Goal: Ask a question

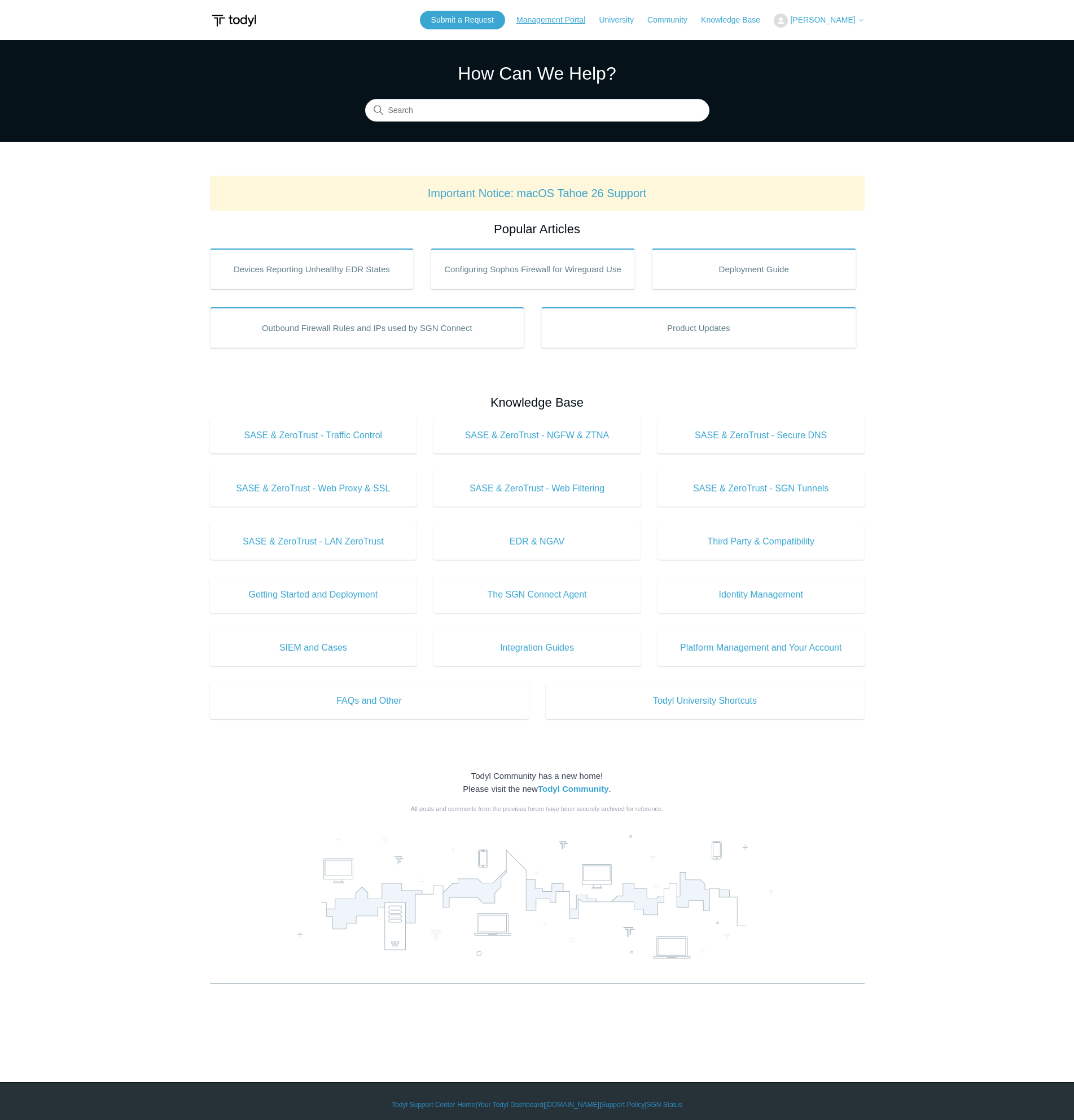
click at [558, 23] on link "Management Portal" at bounding box center [557, 20] width 80 height 12
click at [484, 16] on link "Submit a Request" at bounding box center [463, 20] width 85 height 19
click at [832, 20] on span "[PERSON_NAME]" at bounding box center [823, 19] width 65 height 9
click at [833, 44] on link "My Support Requests" at bounding box center [830, 44] width 110 height 20
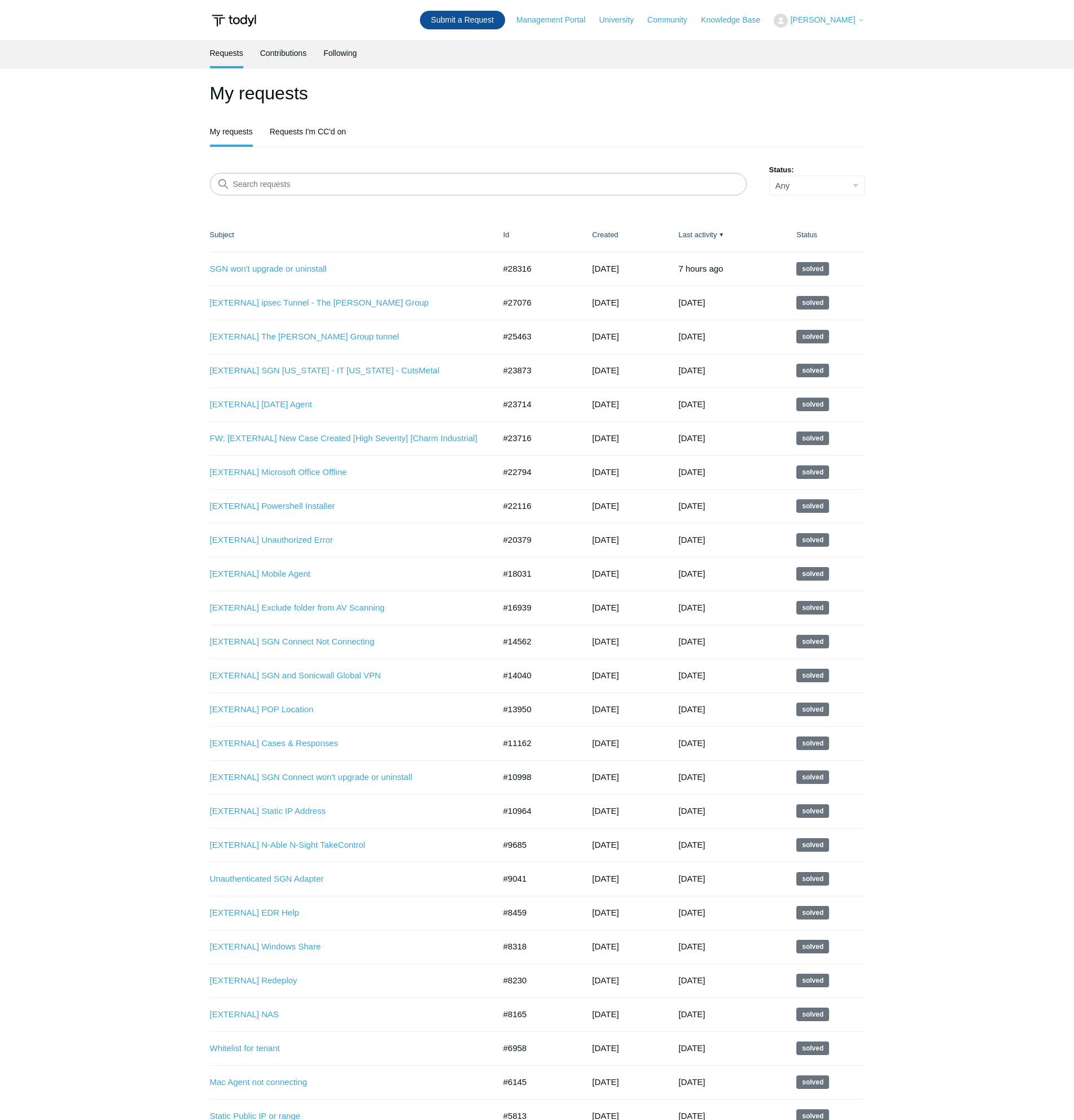
click at [468, 20] on link "Submit a Request" at bounding box center [463, 20] width 85 height 19
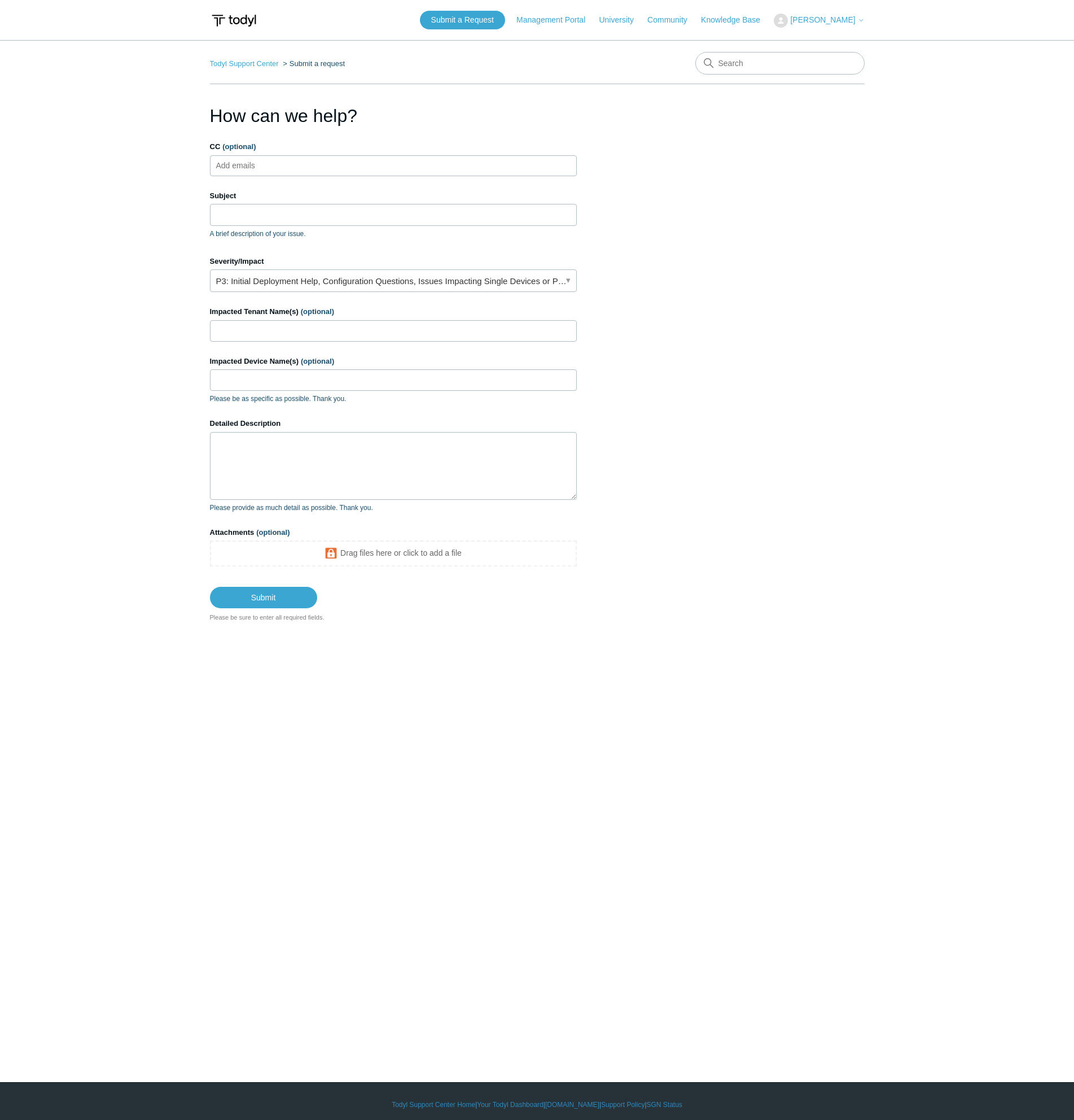
click at [342, 162] on ul "Add emails" at bounding box center [393, 165] width 367 height 21
drag, startPoint x: 304, startPoint y: 214, endPoint x: 337, endPoint y: 219, distance: 33.4
click at [304, 214] on input "Subject" at bounding box center [393, 214] width 367 height 21
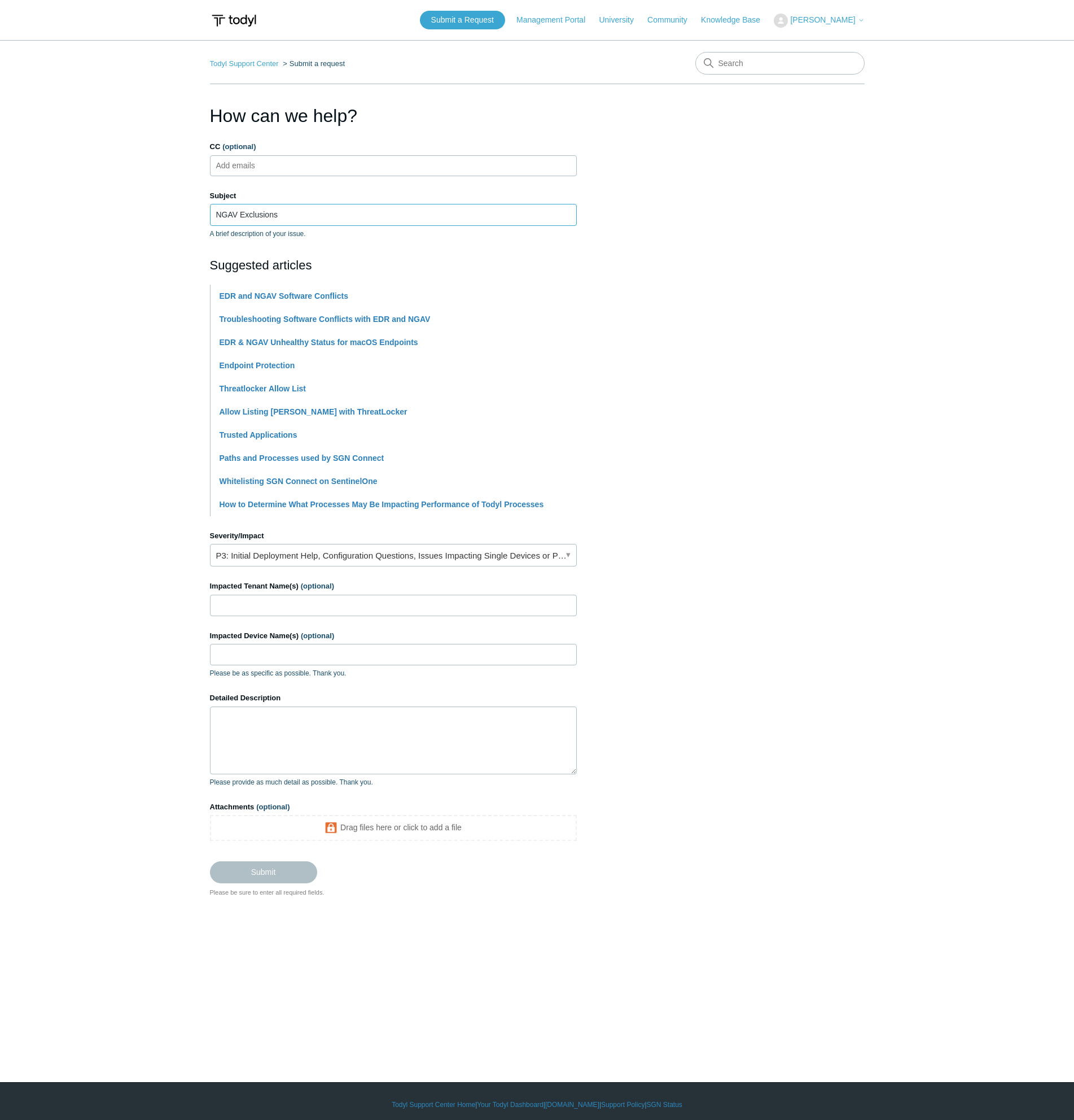
type input "NGAV Exclusions"
click at [329, 559] on link "P3: Initial Deployment Help, Configuration Questions, Issues Impacting Single D…" at bounding box center [393, 555] width 367 height 23
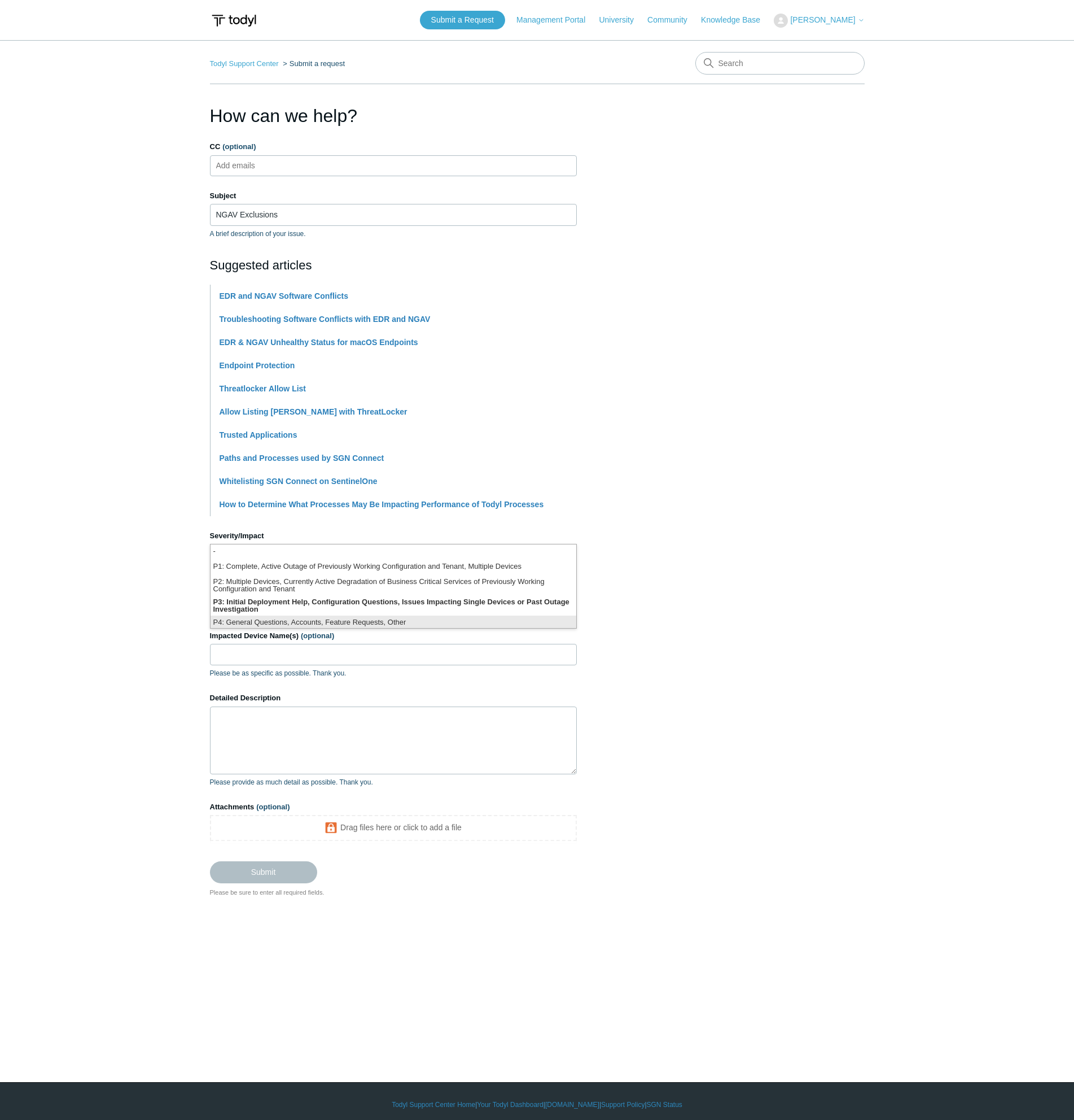
scroll to position [3, 0]
click at [292, 601] on li "P3: Initial Deployment Help, Configuration Questions, Issues Impacting Single D…" at bounding box center [393, 603] width 366 height 20
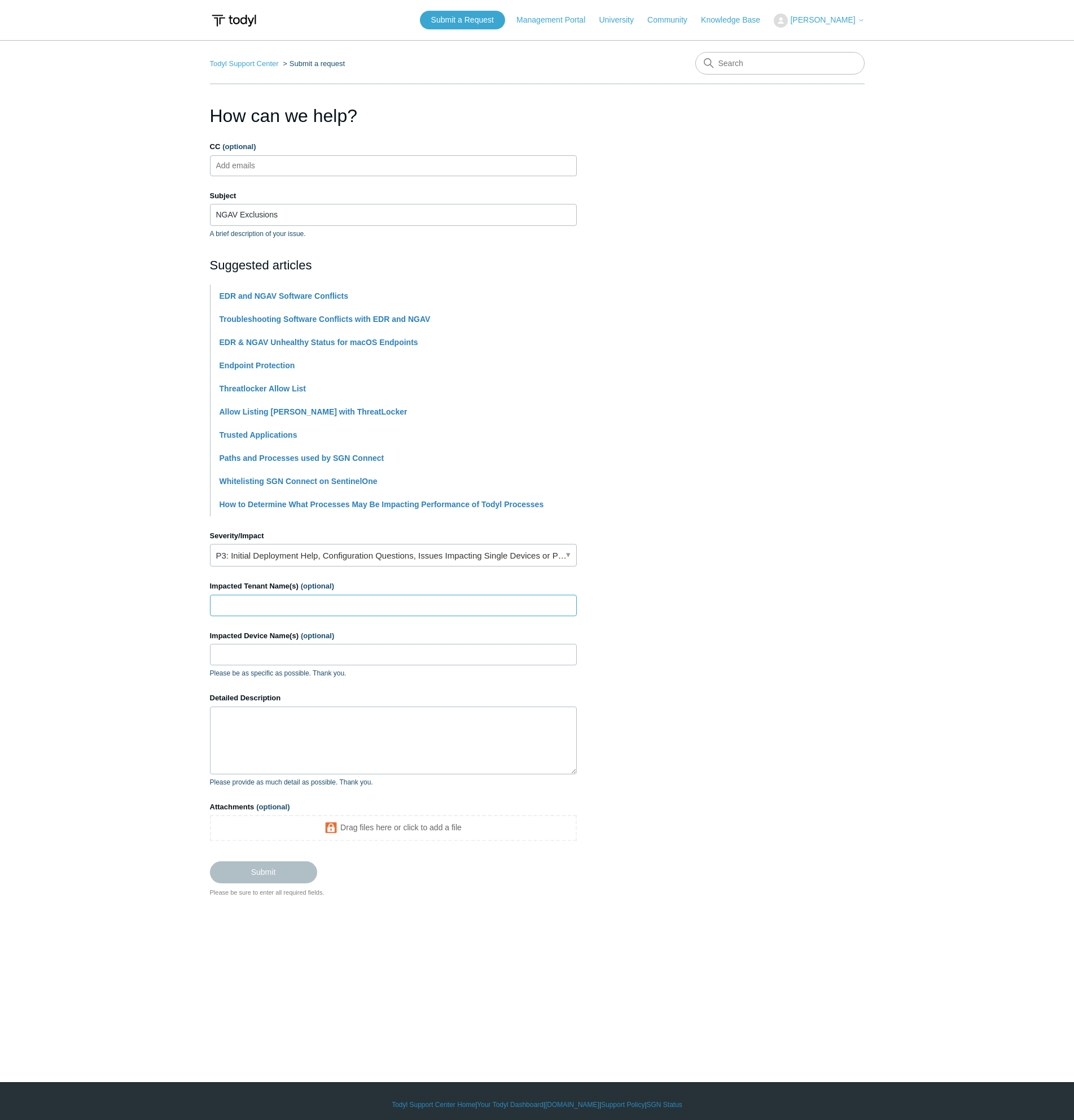
drag, startPoint x: 295, startPoint y: 603, endPoint x: 306, endPoint y: 603, distance: 11.0
click at [295, 603] on input "Impacted Tenant Name(s) (optional)" at bounding box center [393, 605] width 367 height 21
drag, startPoint x: 292, startPoint y: 606, endPoint x: 304, endPoint y: 606, distance: 12.0
click at [292, 606] on input "Impacted Tenant Name(s) (optional)" at bounding box center [393, 605] width 367 height 21
type input "Medcom"
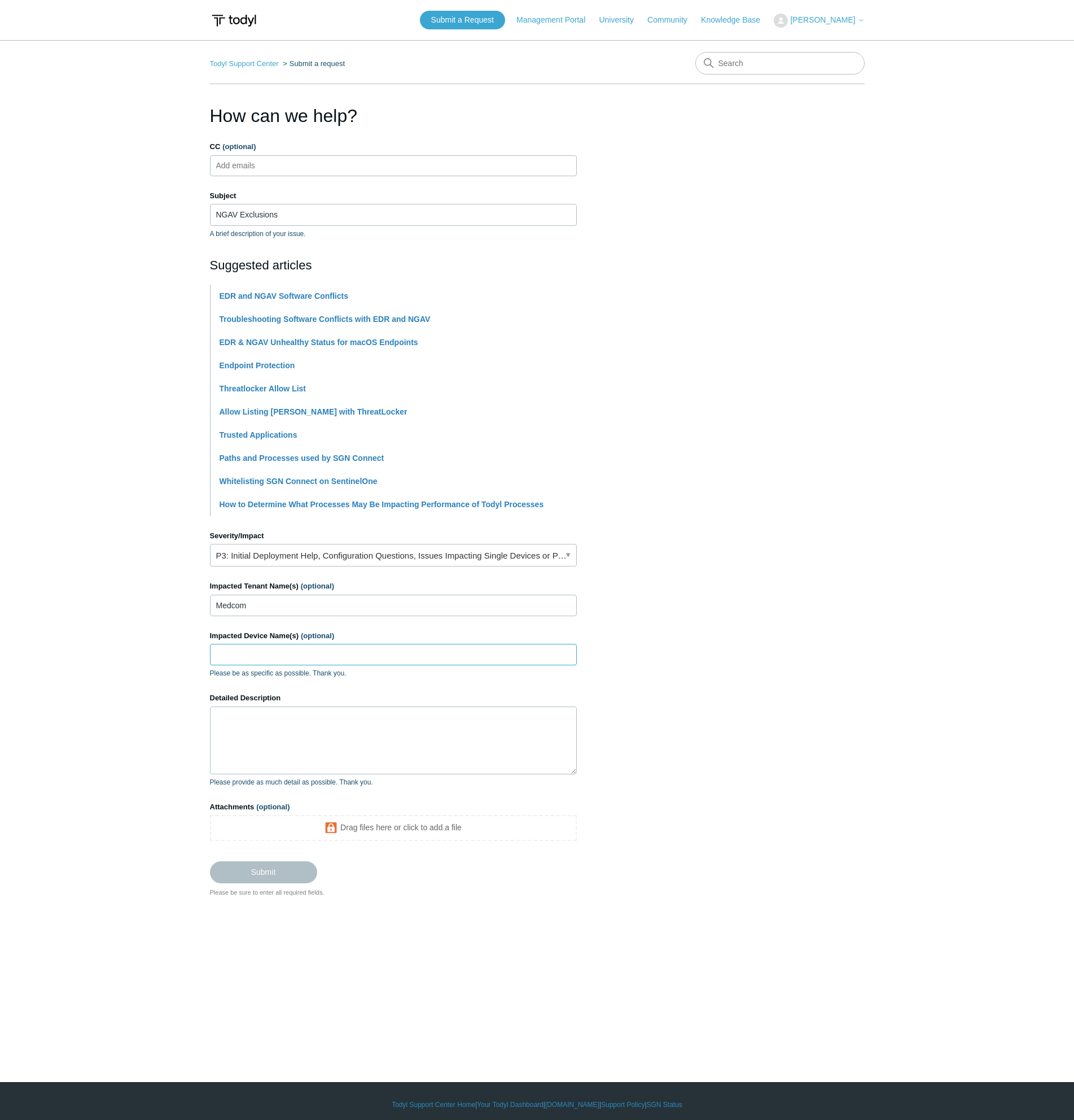
click at [281, 658] on input "Impacted Device Name(s) (optional)" at bounding box center [393, 655] width 367 height 21
type input "Naboo"
click at [323, 748] on textarea "Detailed Description" at bounding box center [393, 740] width 367 height 68
click at [295, 752] on textarea "I need to know if there is a way to exclude a folder from being scanned or touc…" at bounding box center [393, 740] width 367 height 68
paste textarea "https://portal.smartertools.com/kb/a3249/microsoft-defender-antivirus-and-virus…"
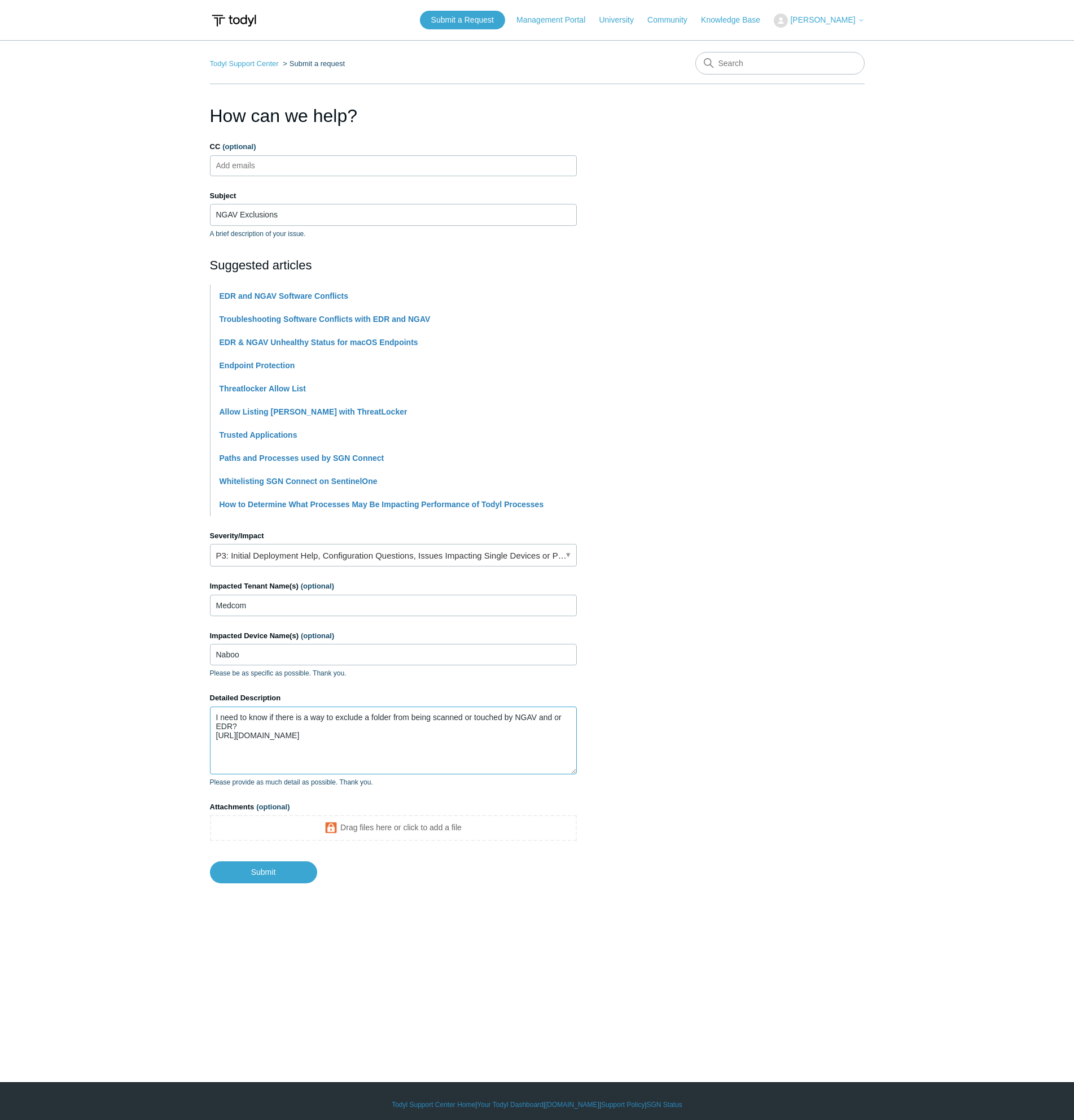
click at [262, 764] on textarea "I need to know if there is a way to exclude a folder from being scanned or touc…" at bounding box center [393, 740] width 367 height 68
paste textarea "Add-MpPreference -ExclusionPath "C:\Program Files (x86)\SmarterTools\SmarterMai…"
click at [337, 760] on textarea "I need to know if there is a way to exclude a folder from being scanned or touc…" at bounding box center [393, 740] width 367 height 68
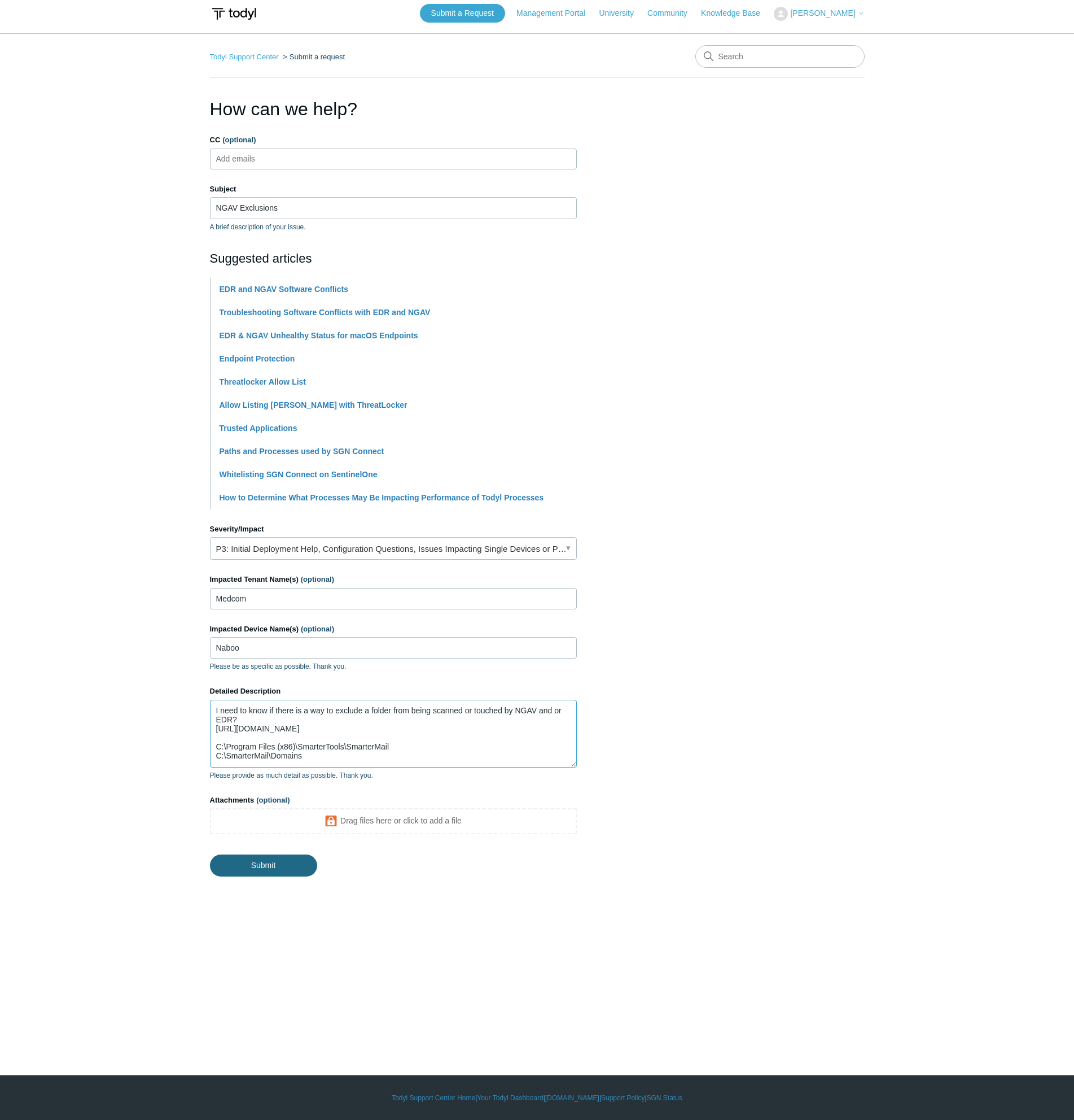
type textarea "I need to know if there is a way to exclude a folder from being scanned or touc…"
click at [287, 866] on input "Submit" at bounding box center [263, 866] width 107 height 23
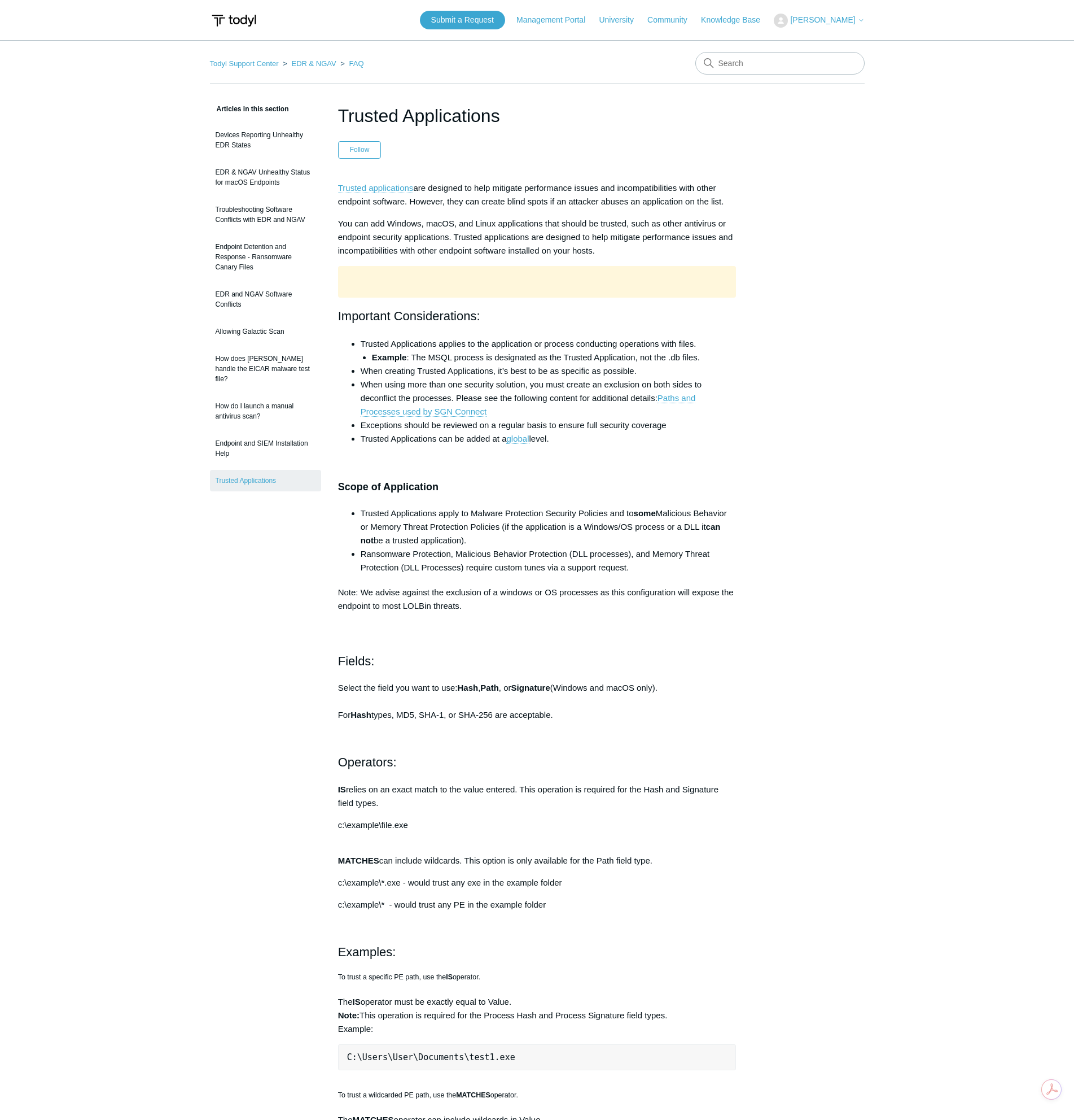
click at [749, 27] on div "Submit a Request Management Portal University Community Knowledge Base Michael …" at bounding box center [643, 20] width 445 height 19
click at [740, 18] on link "Knowledge Base" at bounding box center [736, 20] width 71 height 12
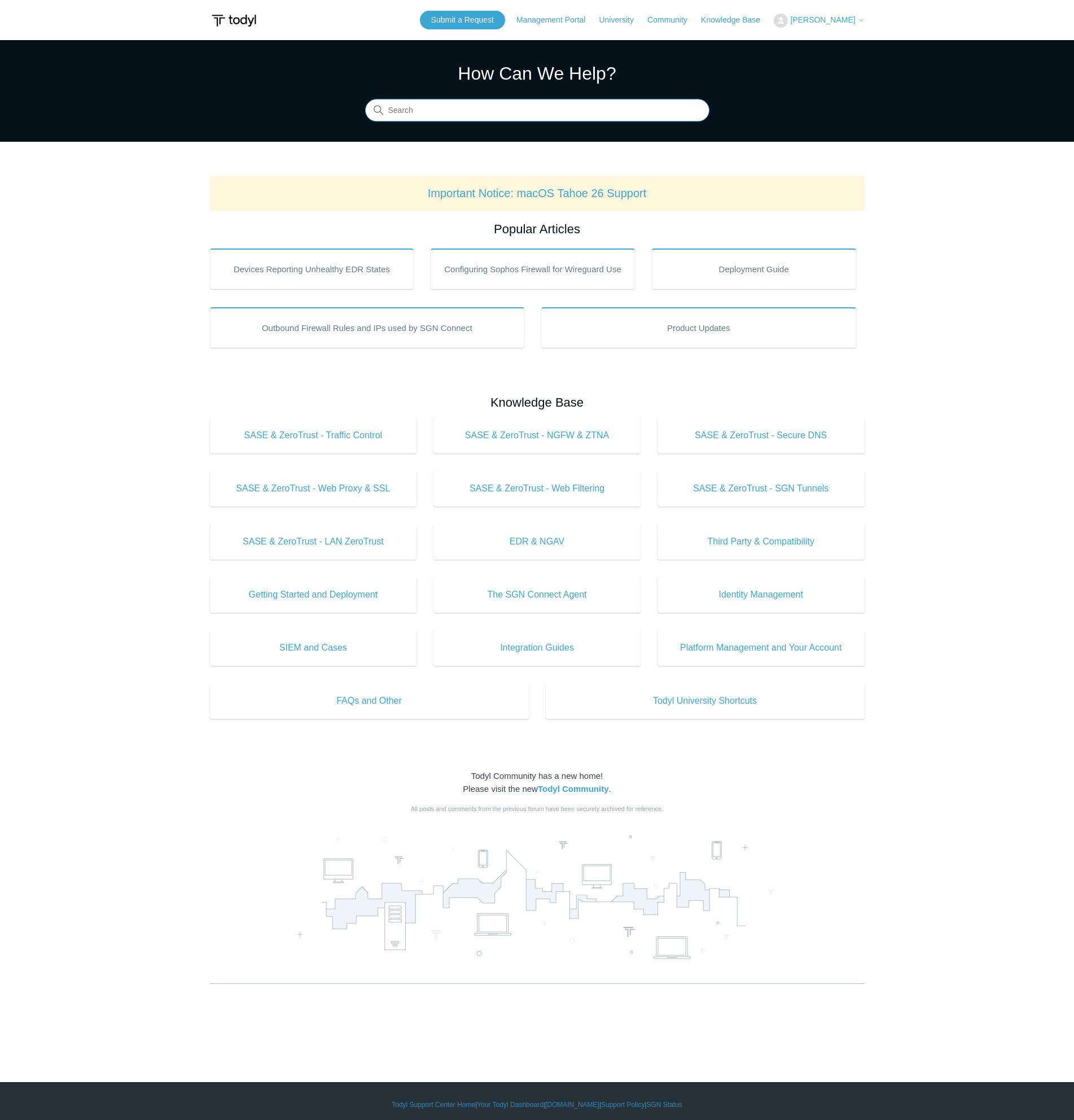
drag, startPoint x: 453, startPoint y: 117, endPoint x: 458, endPoint y: 108, distance: 10.3
click at [455, 117] on input "Search" at bounding box center [537, 111] width 344 height 23
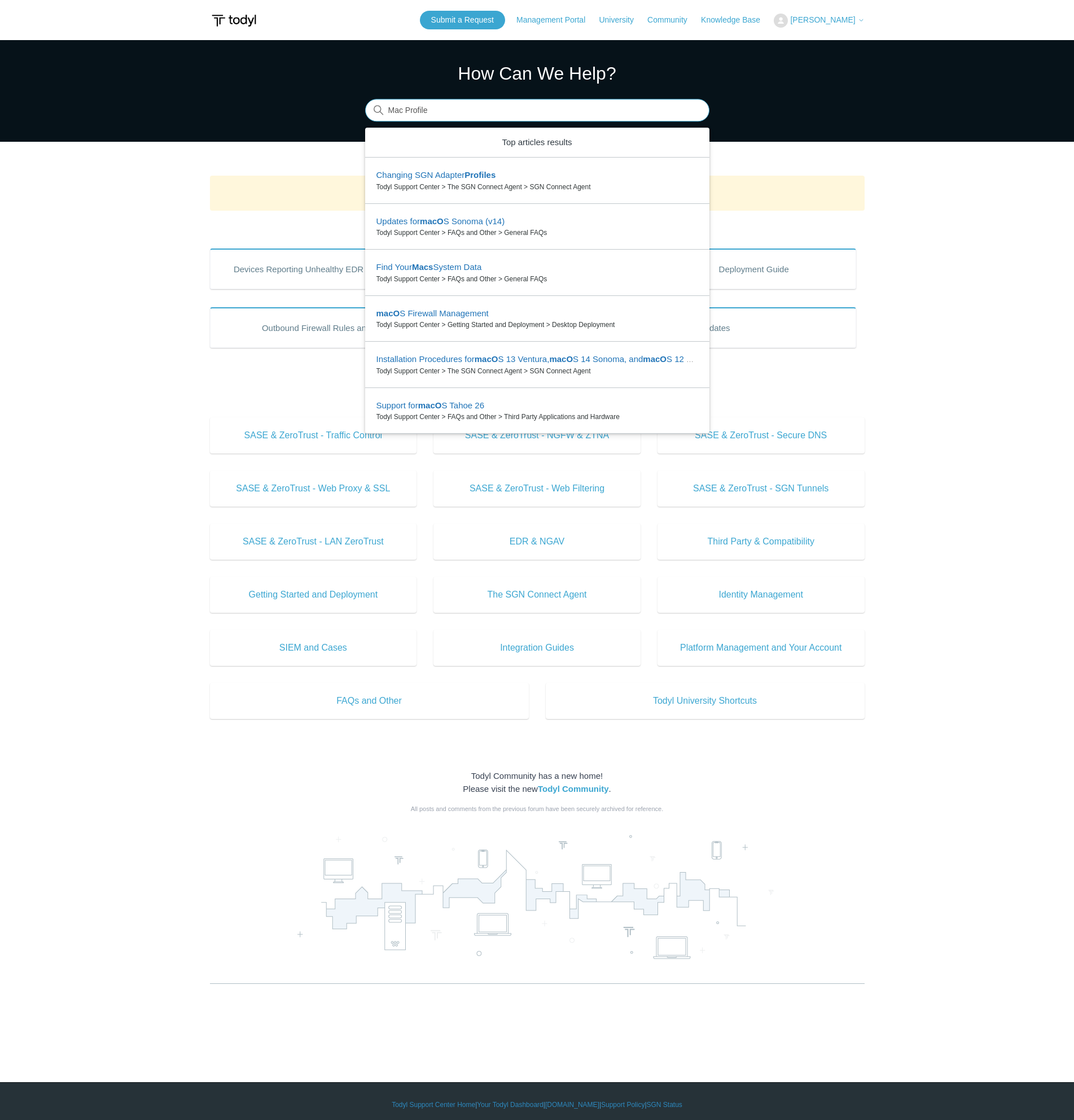
type input "Mac Profile"
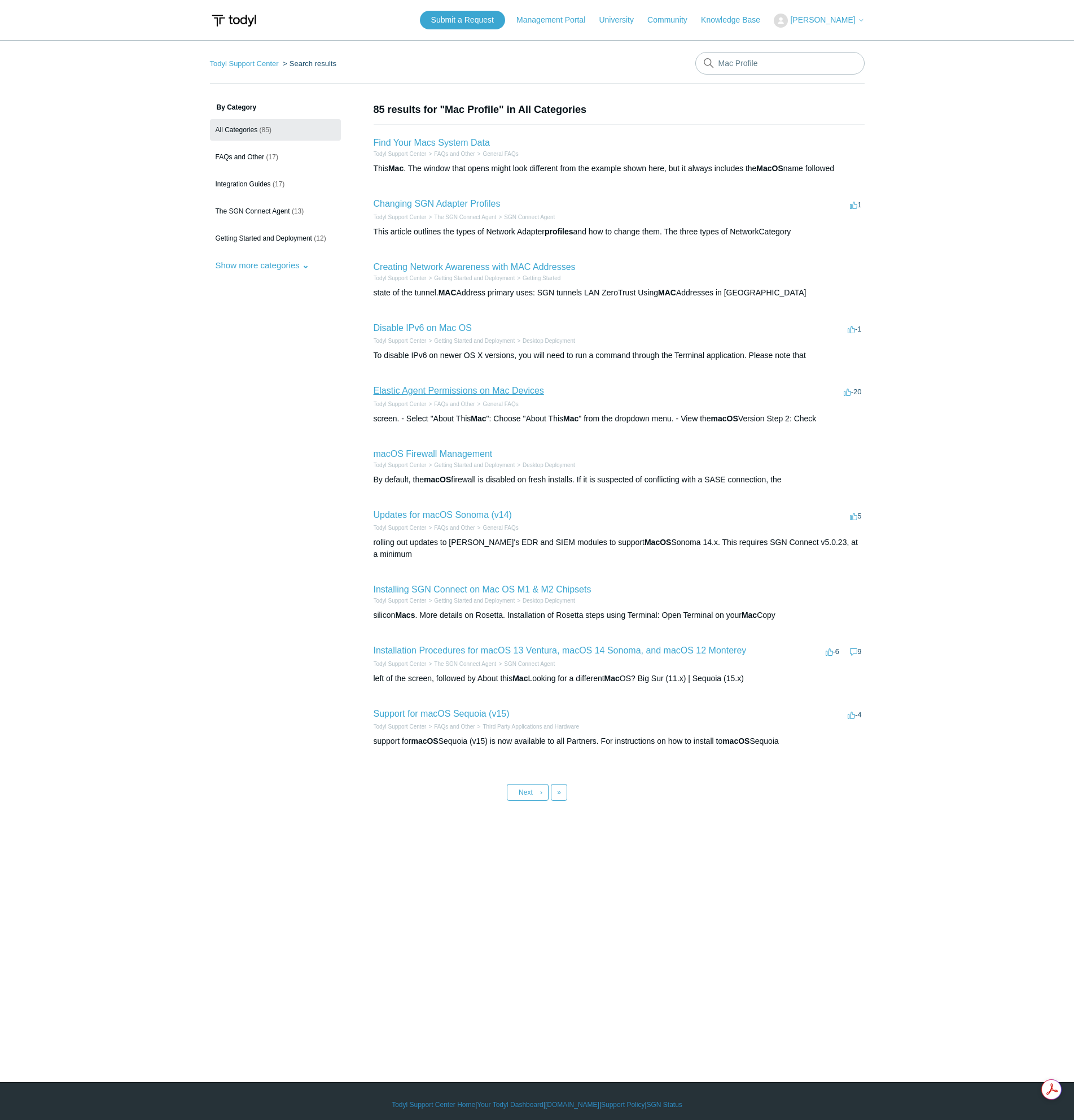
click at [495, 392] on link "Elastic Agent Permissions on Mac Devices" at bounding box center [459, 390] width 170 height 9
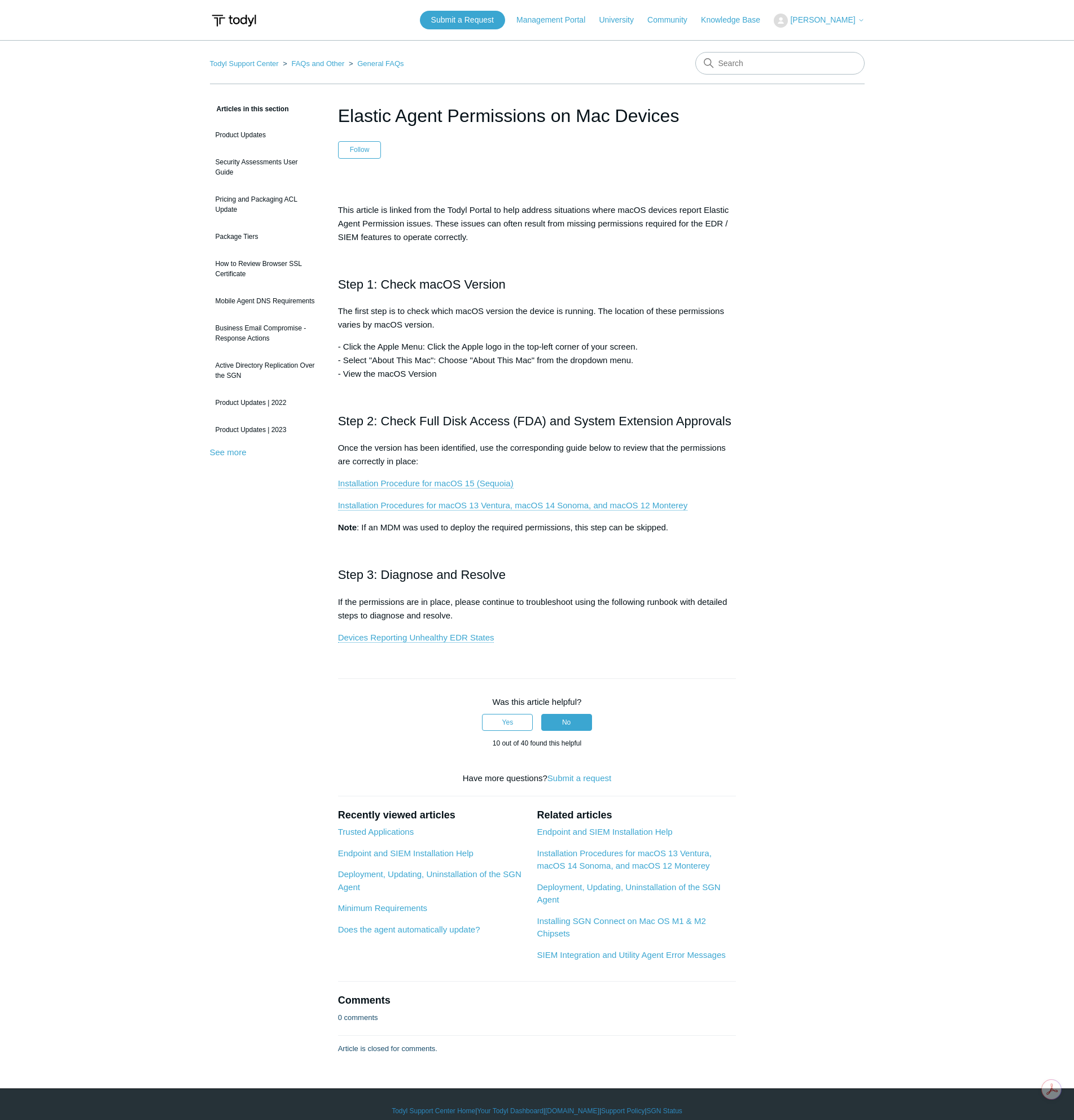
click at [842, 20] on span "[PERSON_NAME]" at bounding box center [823, 19] width 65 height 9
click at [823, 42] on link "My Support Requests" at bounding box center [830, 44] width 110 height 20
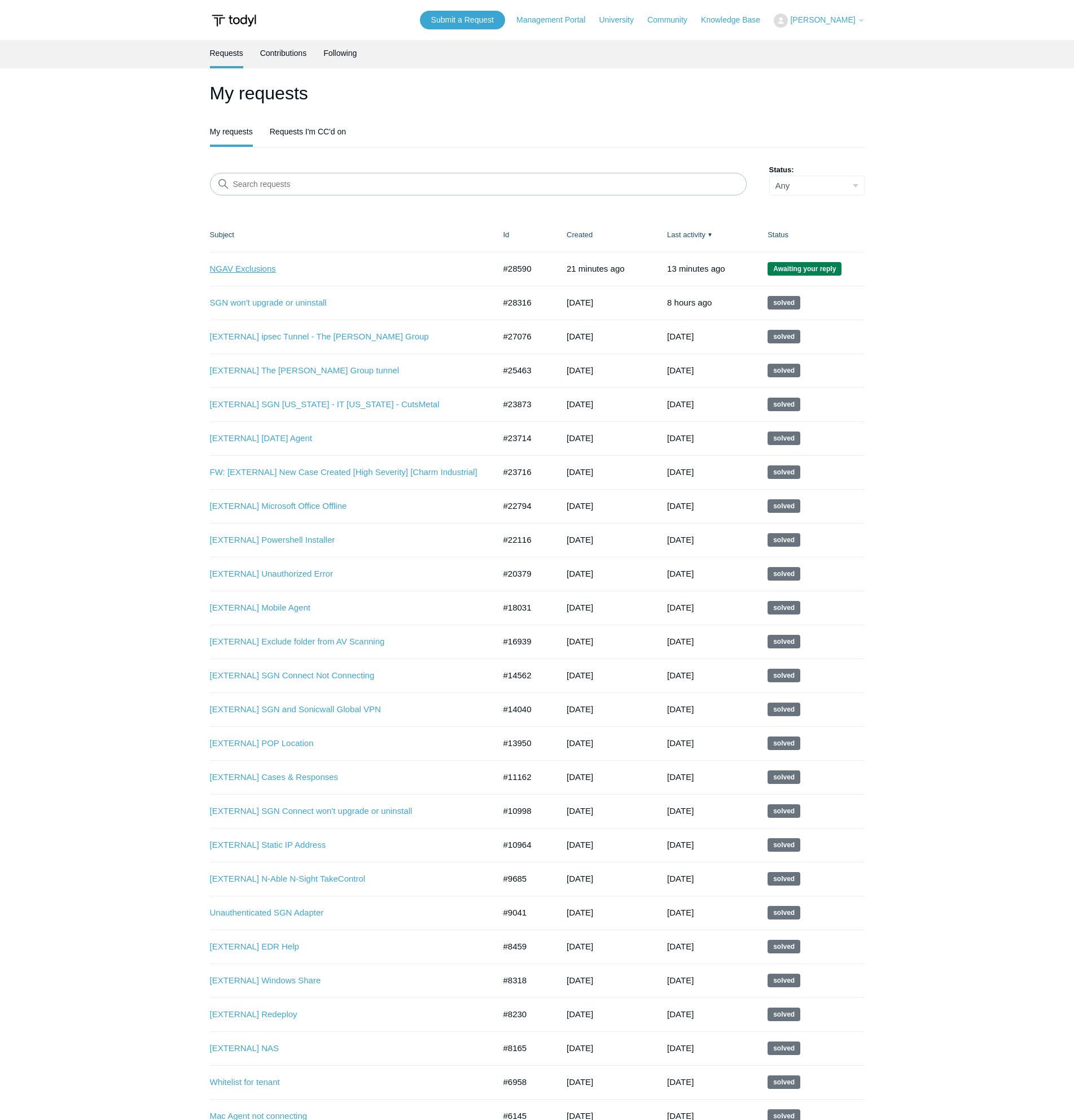
click at [255, 270] on link "NGAV Exclusions" at bounding box center [344, 269] width 268 height 13
click at [487, 23] on link "Submit a Request" at bounding box center [463, 20] width 85 height 19
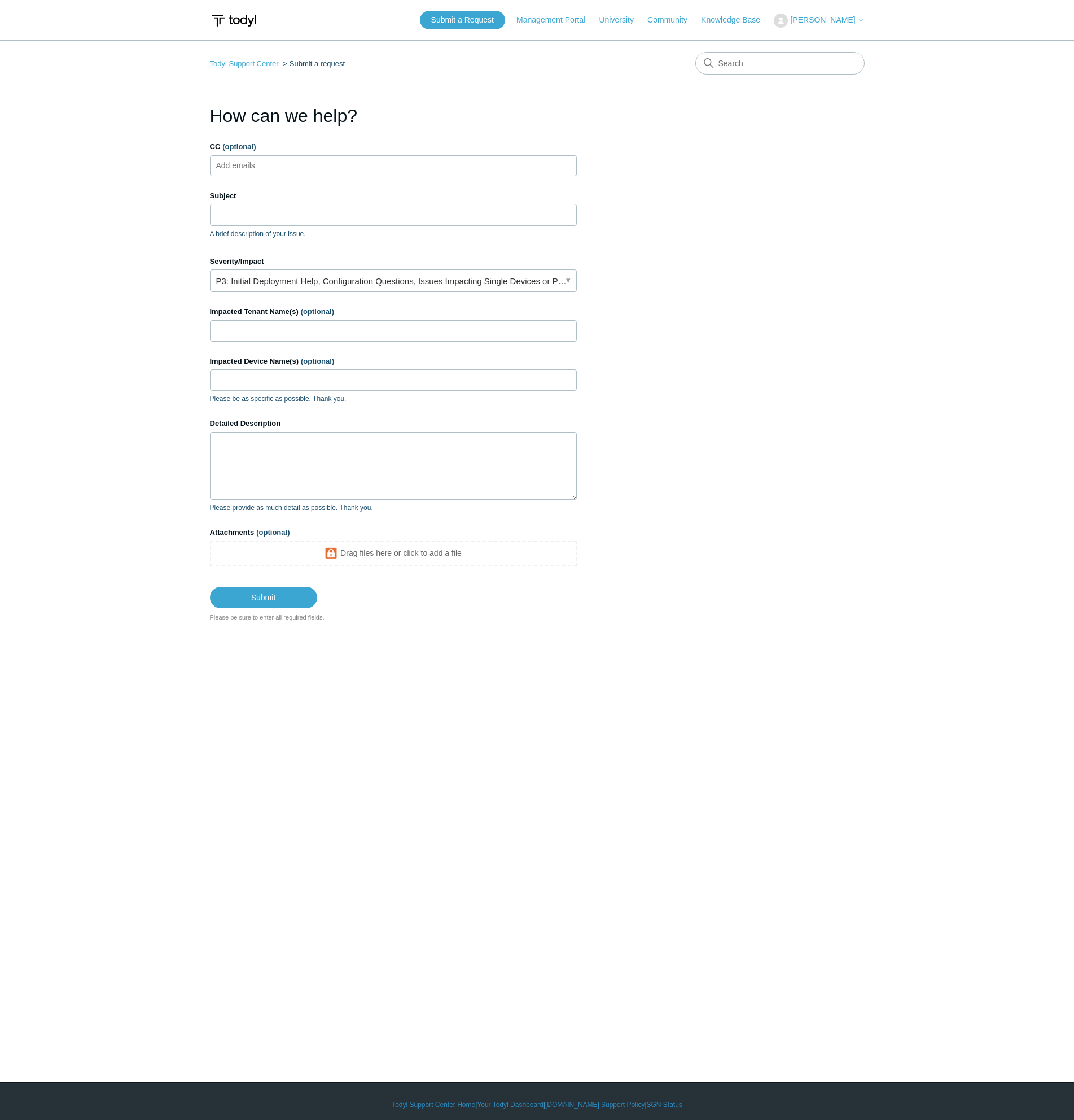
click at [272, 165] on input "CC (optional)" at bounding box center [245, 165] width 67 height 17
click at [246, 212] on input "Subject" at bounding box center [393, 214] width 367 height 21
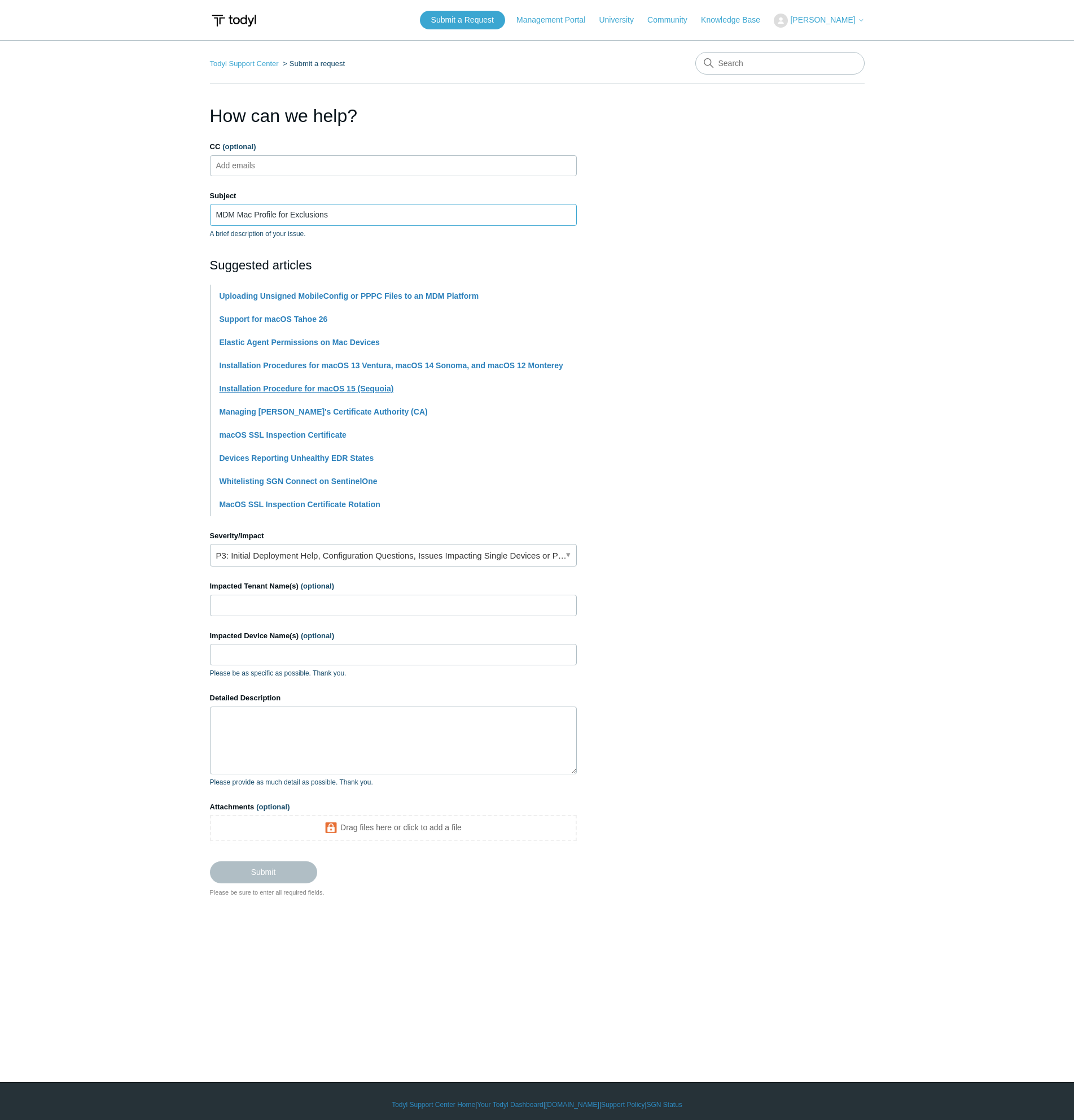
type input "MDM Mac Profile for Exclusions"
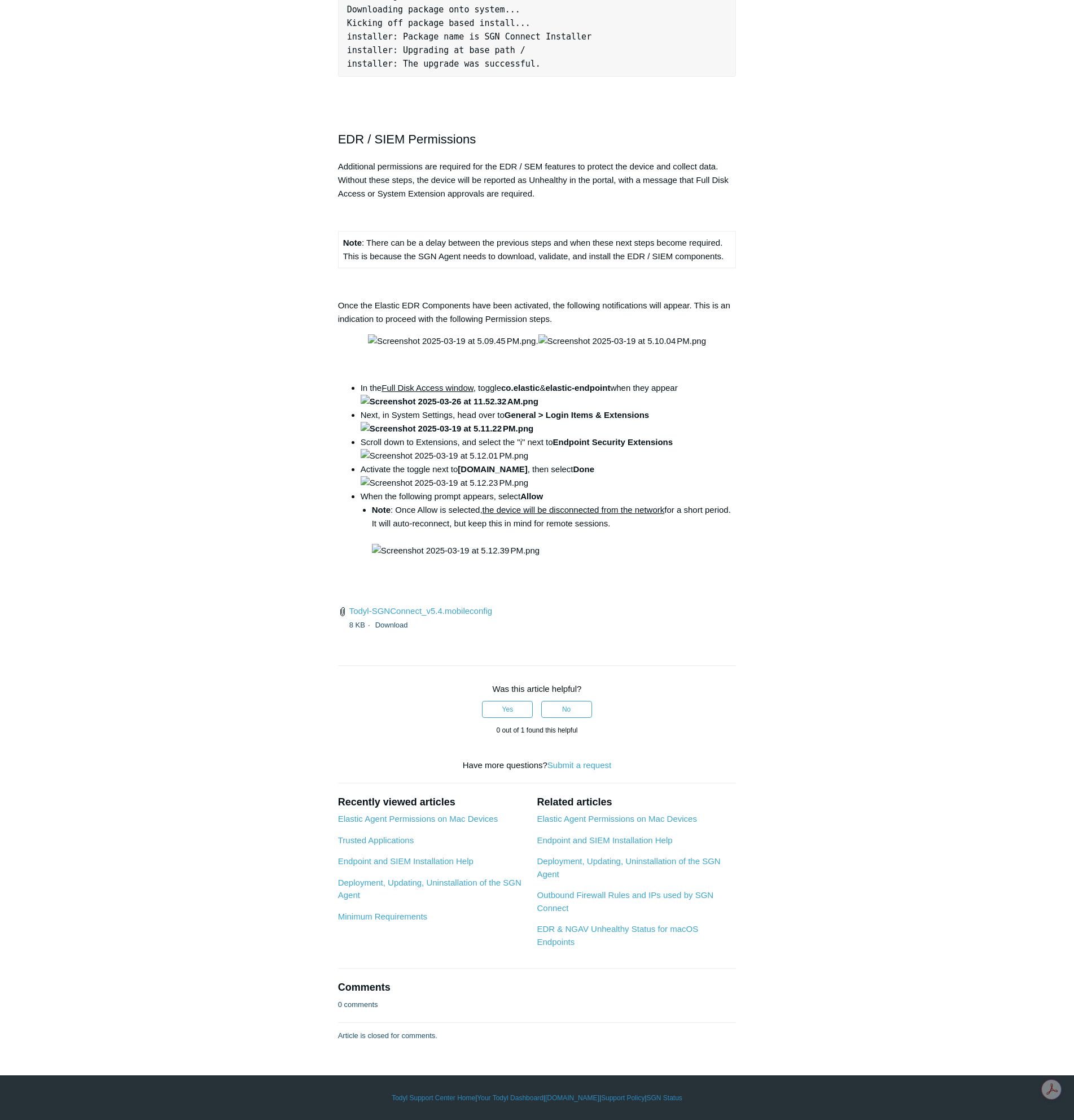
scroll to position [3218, 0]
click at [627, 557] on li "Note : Once Allow is selected, the device will be disconnected from the network…" at bounding box center [554, 530] width 364 height 54
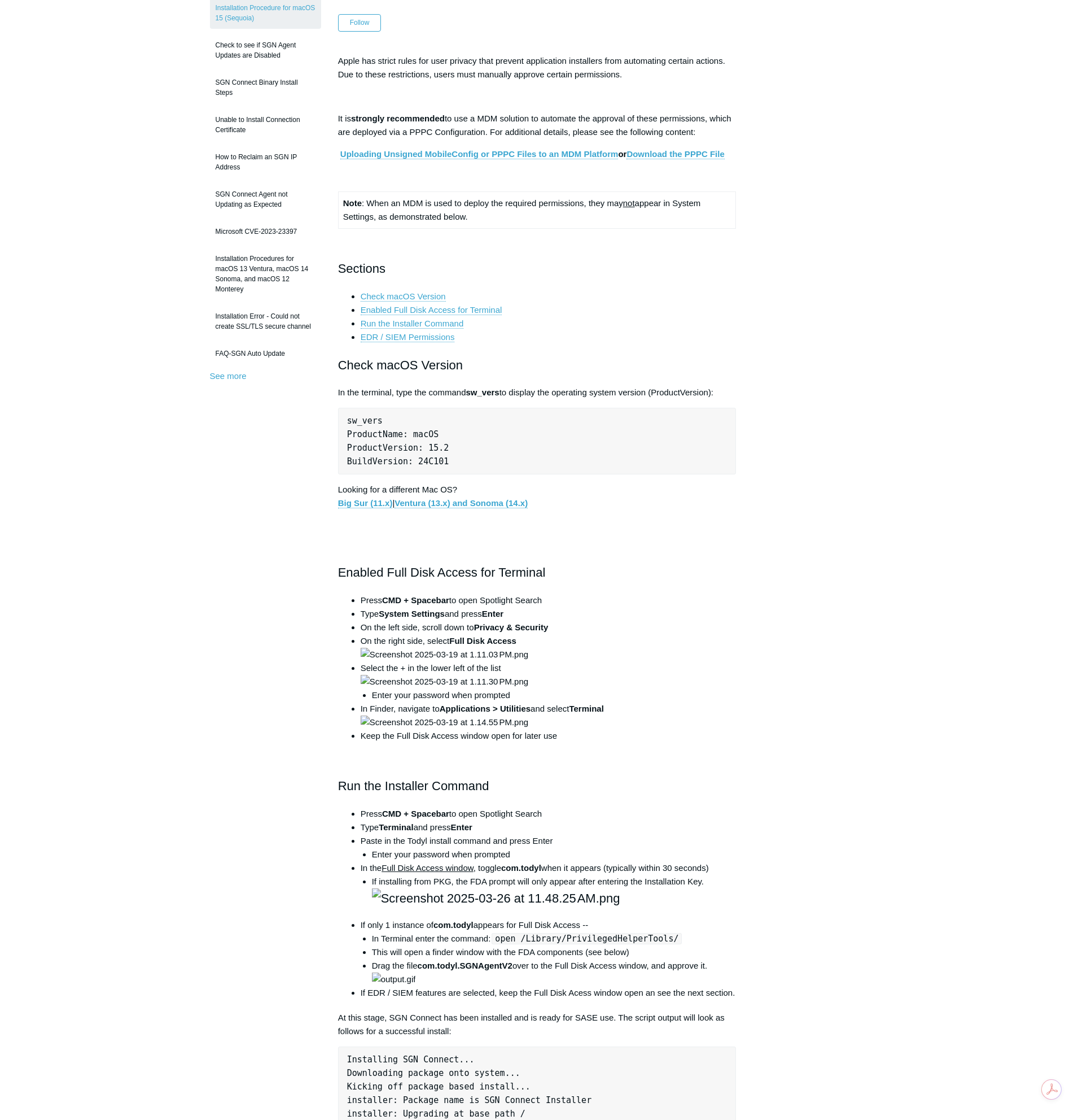
scroll to position [0, 0]
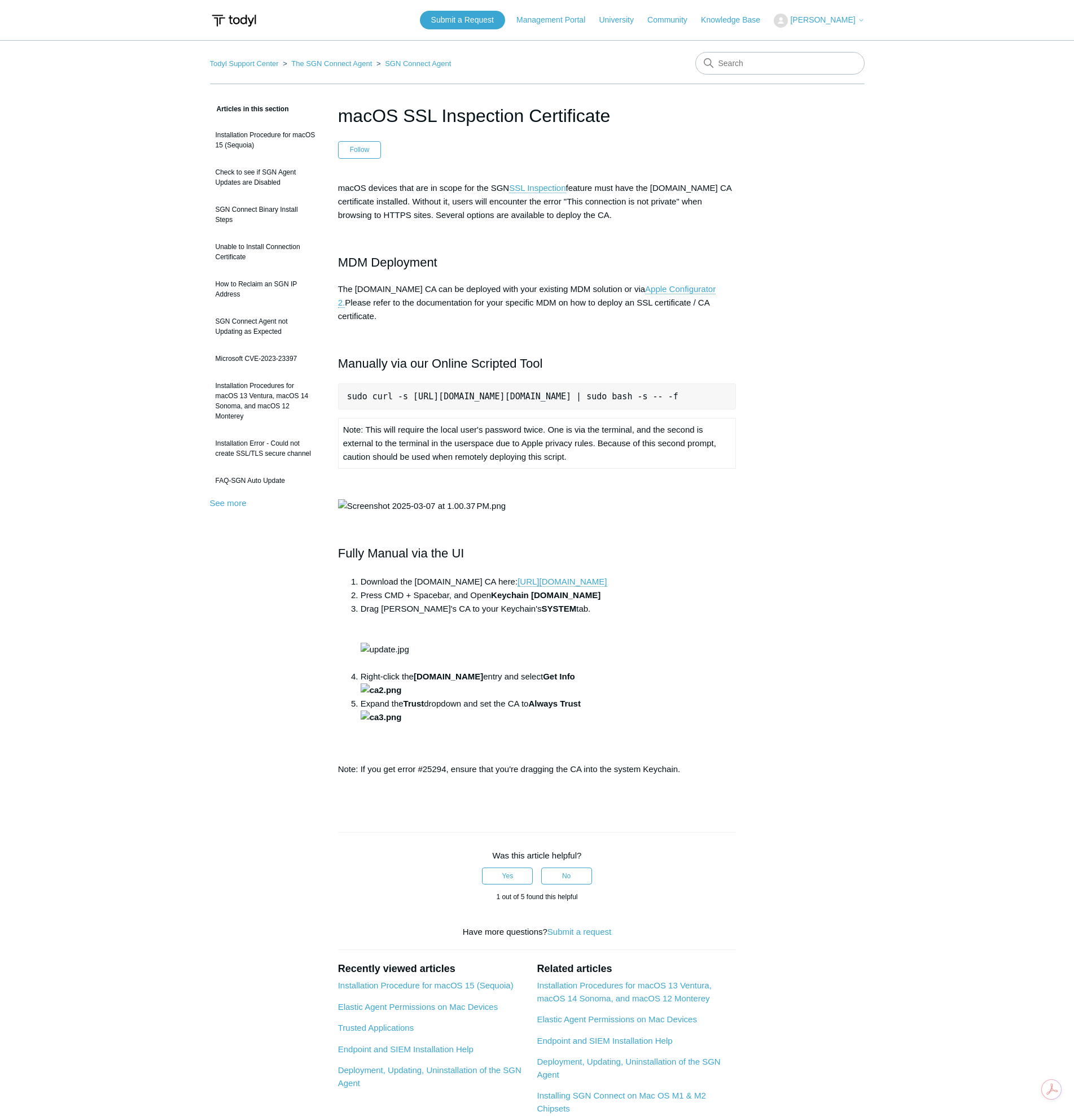
scroll to position [0, 15]
click at [587, 455] on td "Note: This will require the local user's password twice. One is via the termina…" at bounding box center [537, 443] width 398 height 50
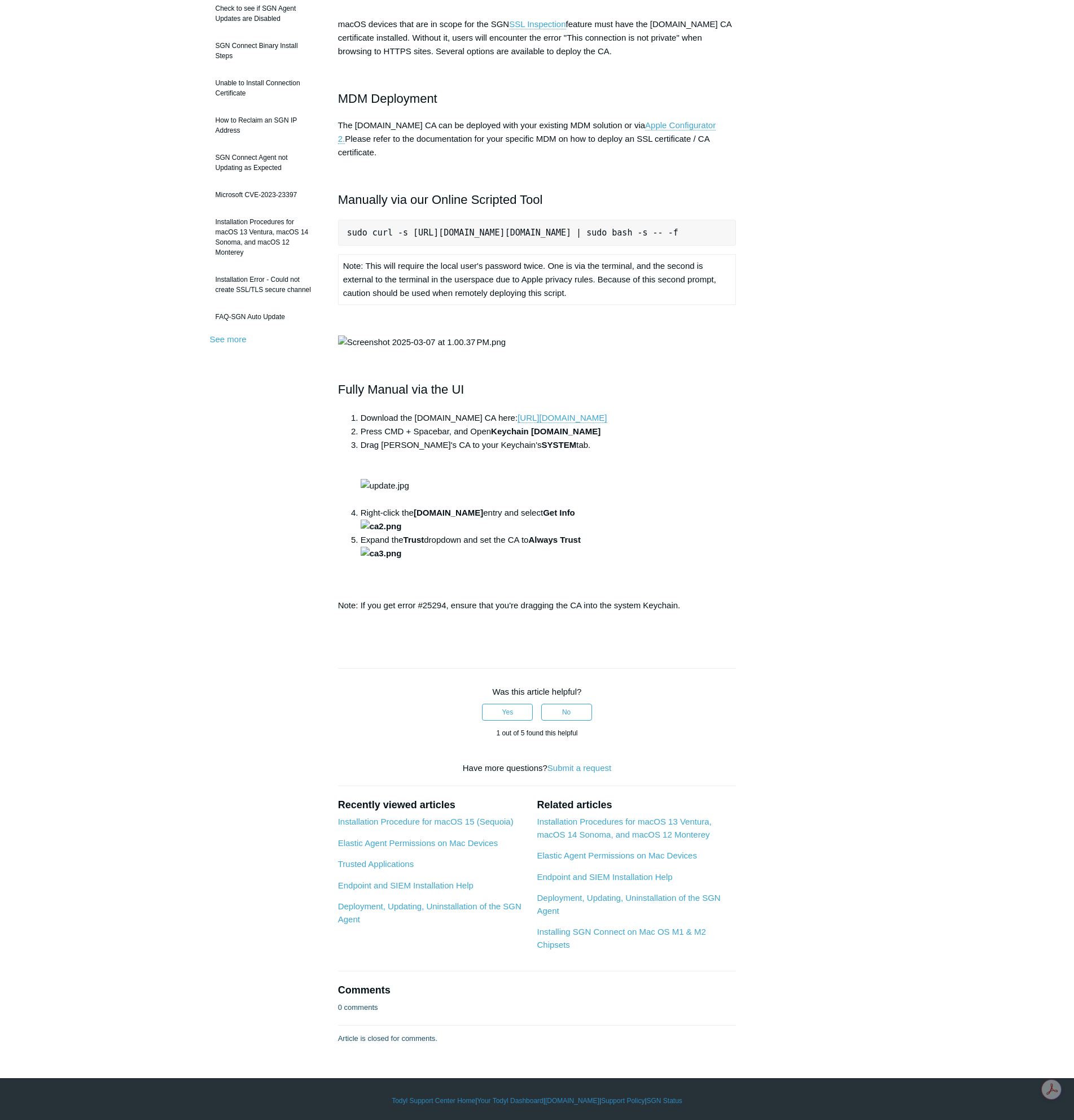
scroll to position [169, 0]
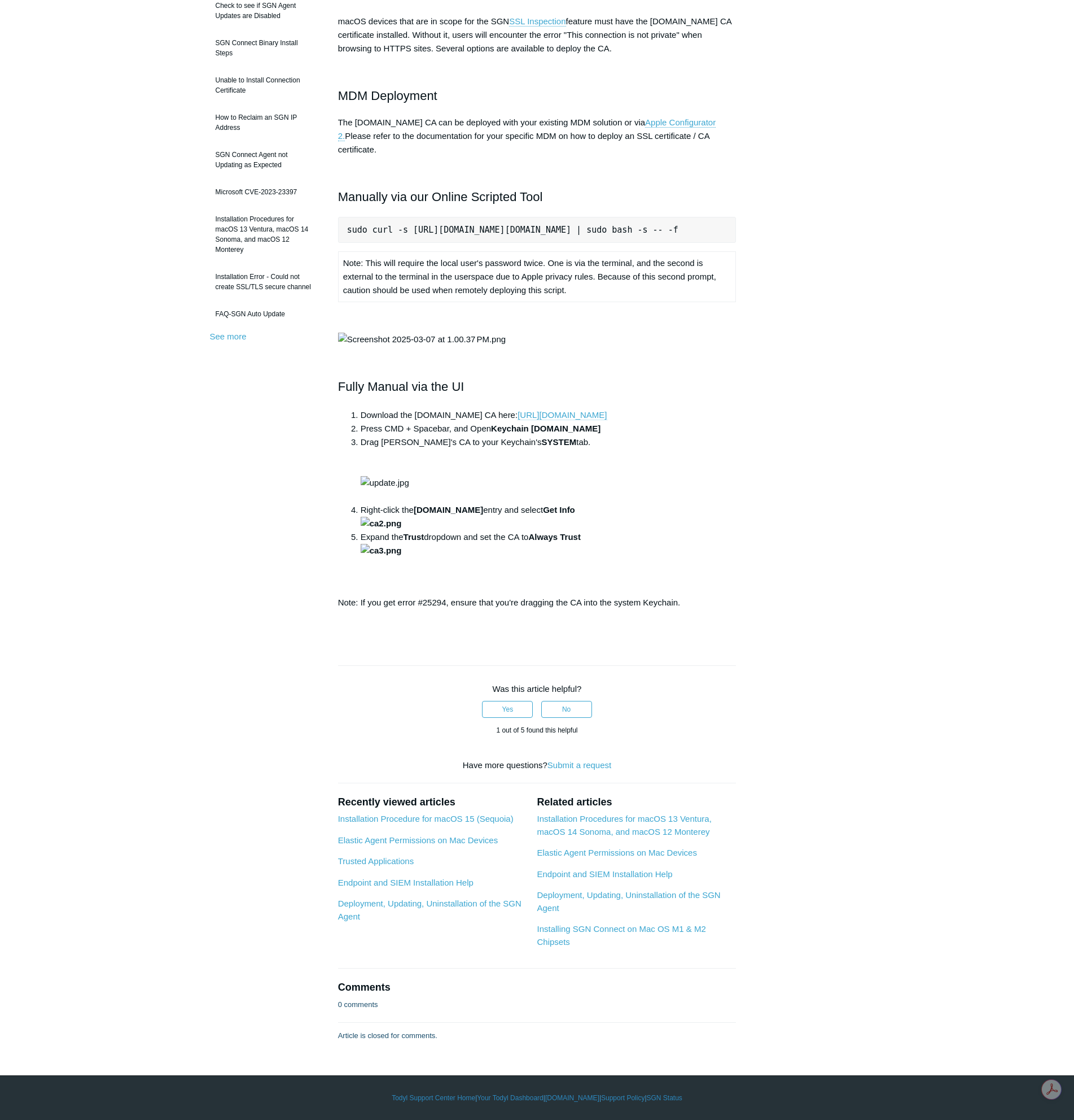
click at [602, 420] on link "[URL][DOMAIN_NAME]" at bounding box center [562, 415] width 89 height 10
click at [262, 704] on aside "Articles in this section Installation Procedure for macOS 15 (Sequoia) Check to…" at bounding box center [266, 482] width 111 height 1094
